Goal: Task Accomplishment & Management: Manage account settings

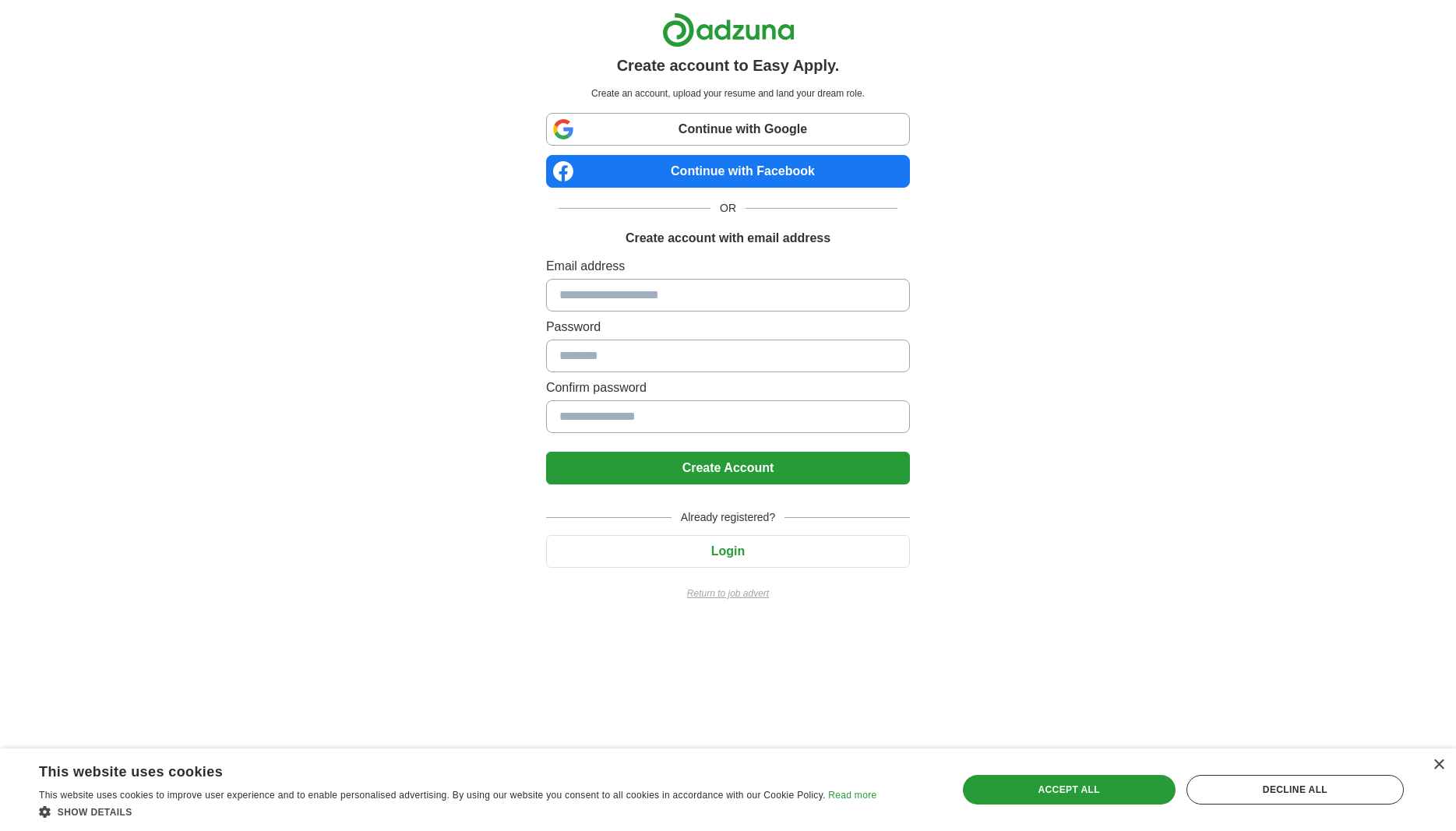
click at [739, 557] on button "Login" at bounding box center [728, 551] width 363 height 33
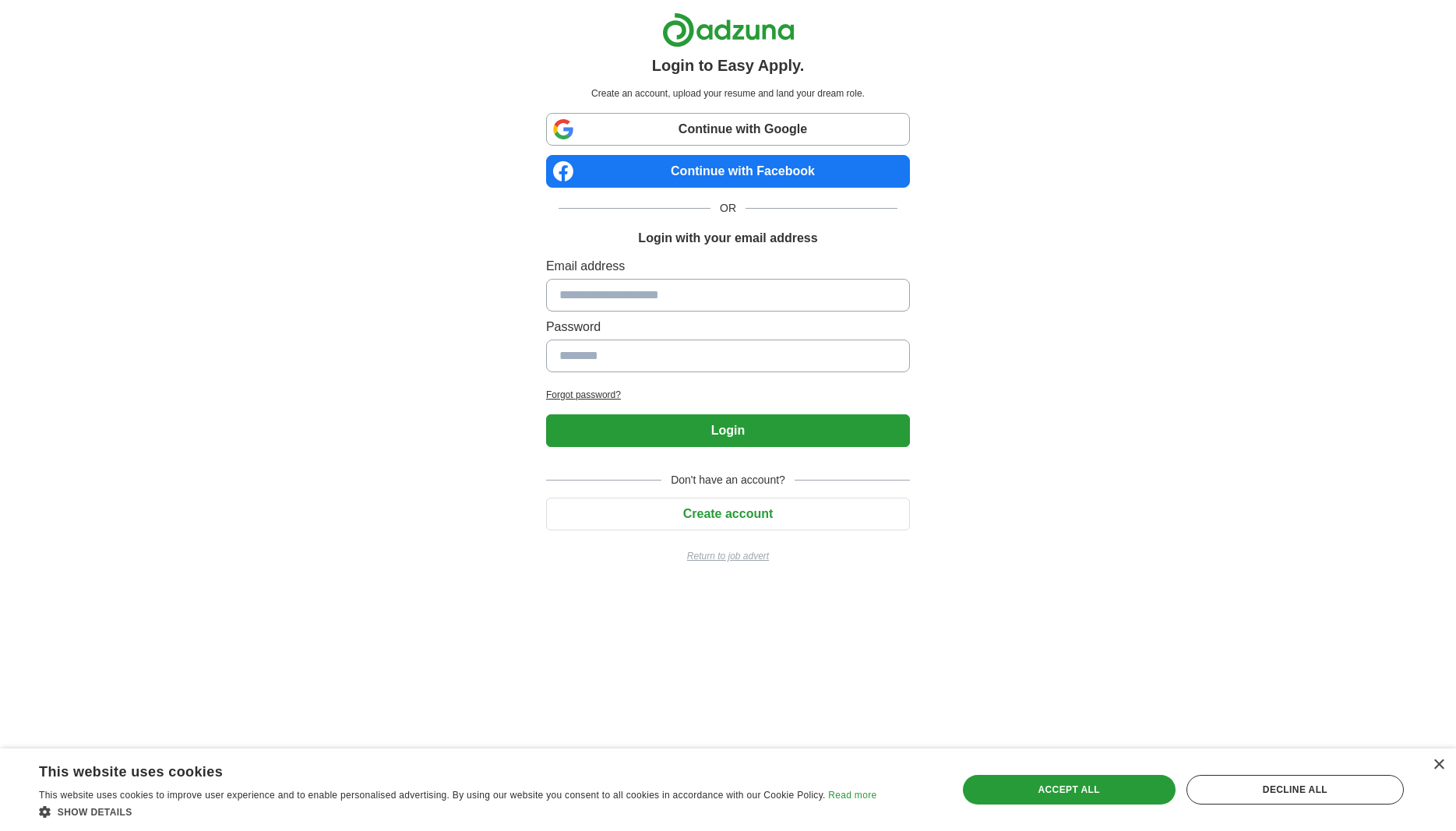
click at [683, 294] on input at bounding box center [728, 295] width 363 height 33
type input "**********"
click at [546, 415] on button "Login" at bounding box center [728, 431] width 363 height 33
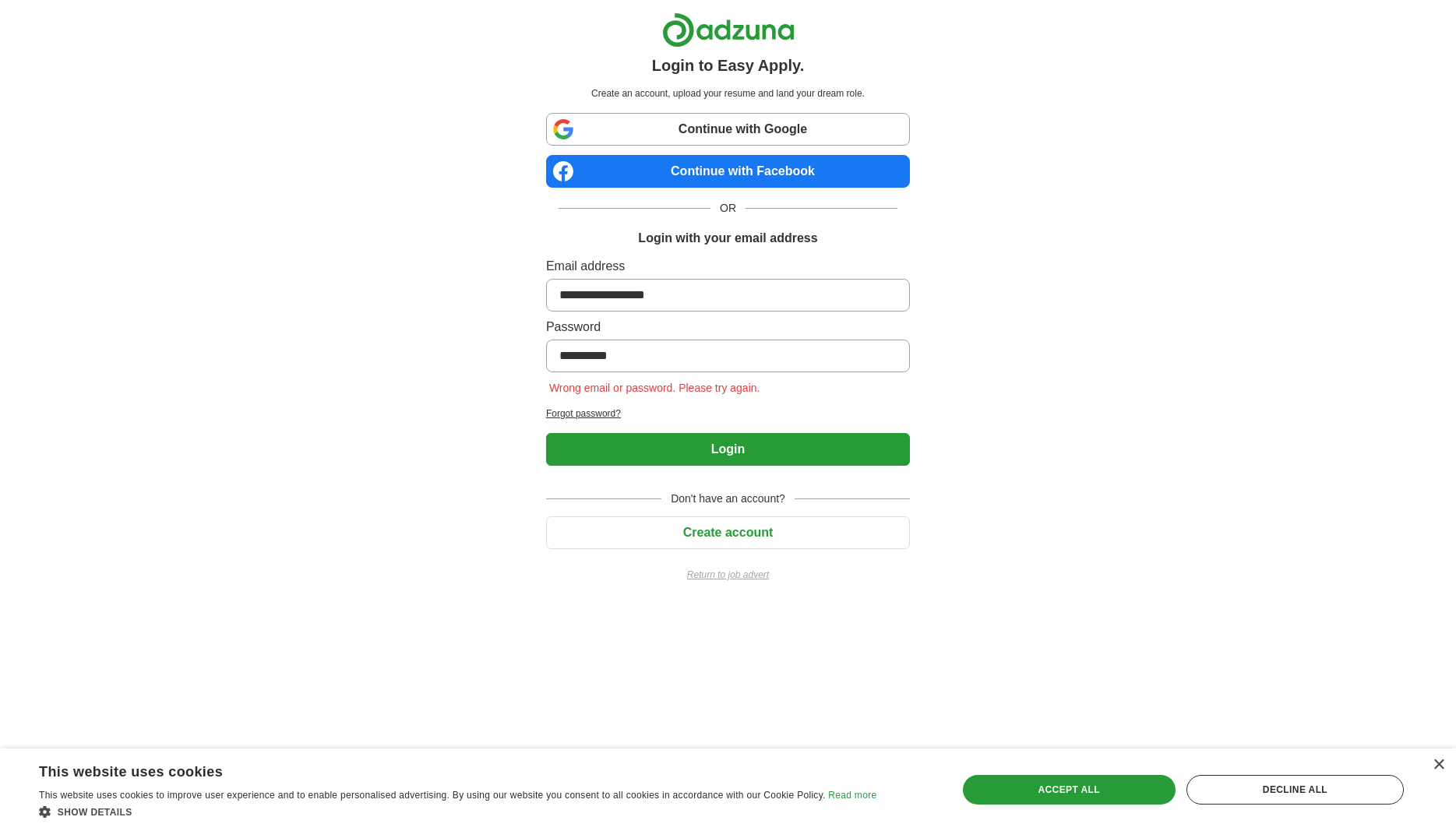
click at [593, 413] on h2 "Forgot password?" at bounding box center [728, 413] width 363 height 14
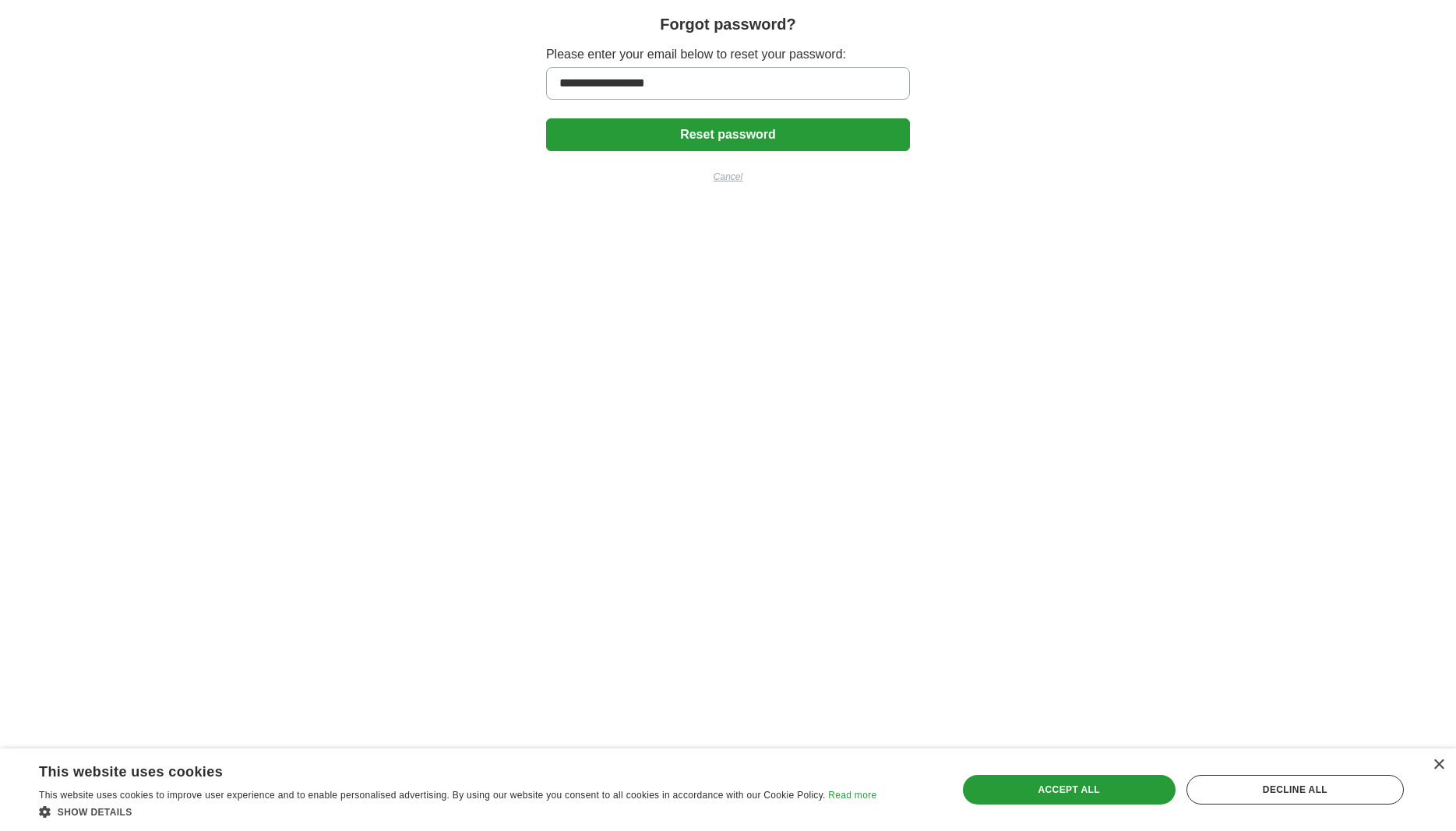
click at [709, 135] on button "Reset password" at bounding box center [728, 135] width 363 height 33
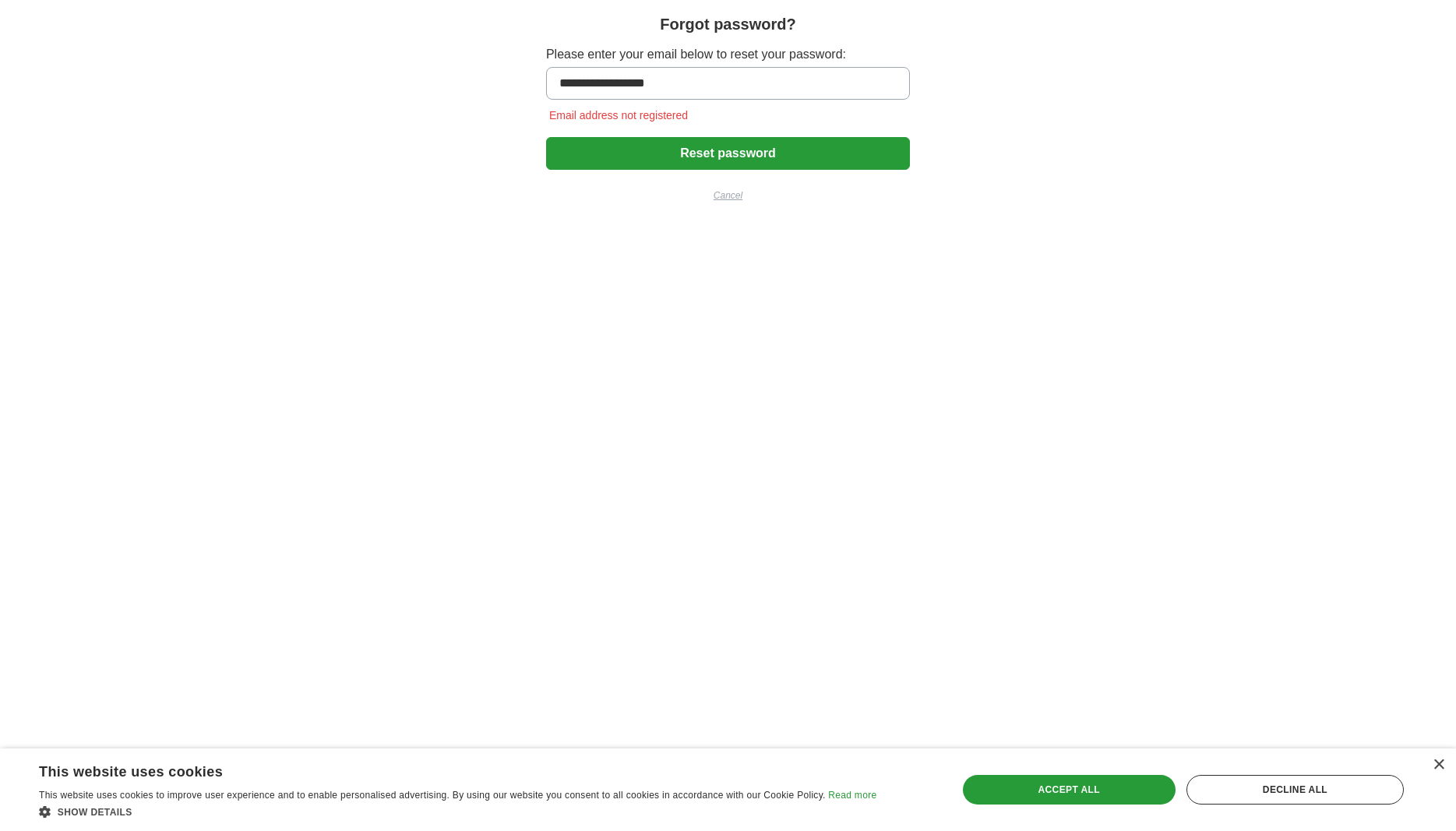
click at [730, 196] on p "Cancel" at bounding box center [728, 195] width 363 height 14
